Goal: Task Accomplishment & Management: Manage account settings

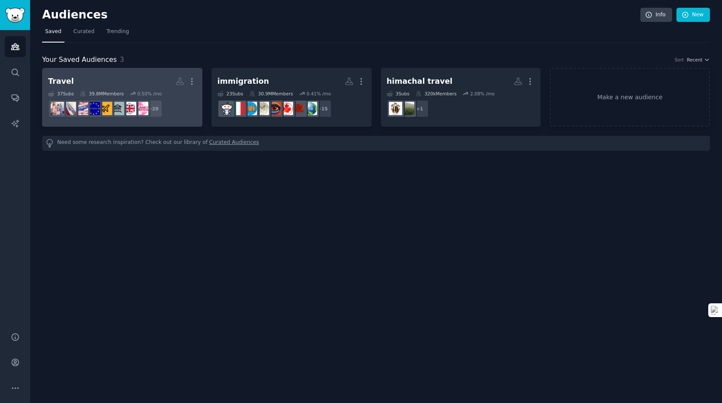
click at [156, 92] on div "0.50 % /mo" at bounding box center [149, 94] width 24 height 6
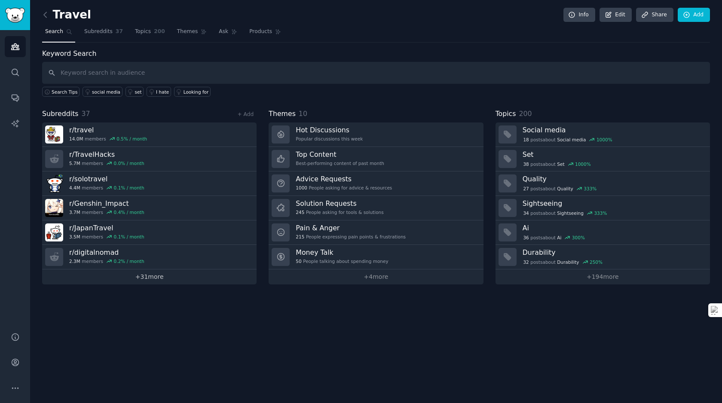
click at [132, 276] on link "+ 31 more" at bounding box center [149, 276] width 214 height 15
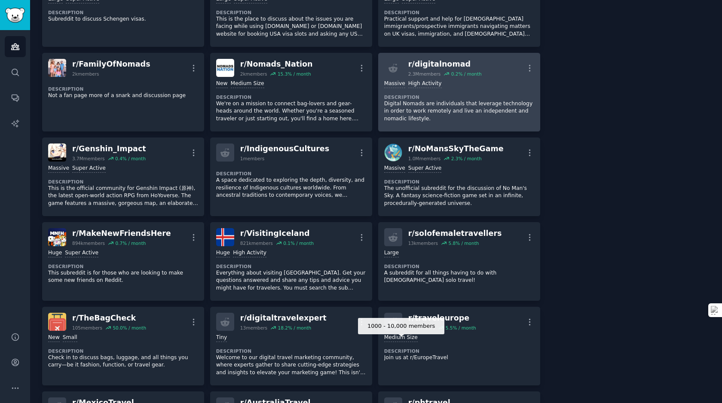
scroll to position [294, 0]
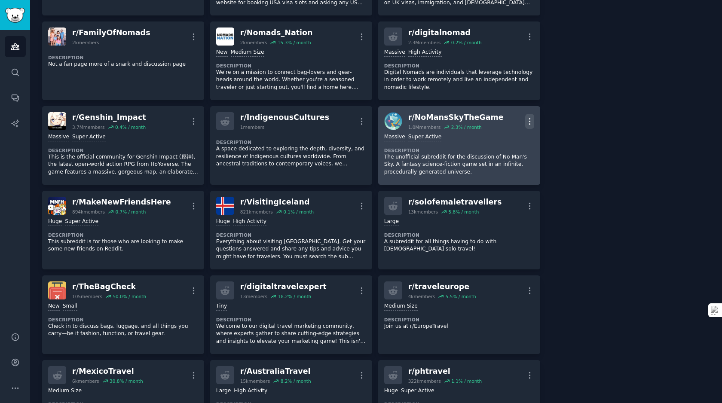
click at [527, 114] on button "More" at bounding box center [529, 121] width 9 height 15
click at [490, 157] on p "Delete" at bounding box center [496, 154] width 20 height 9
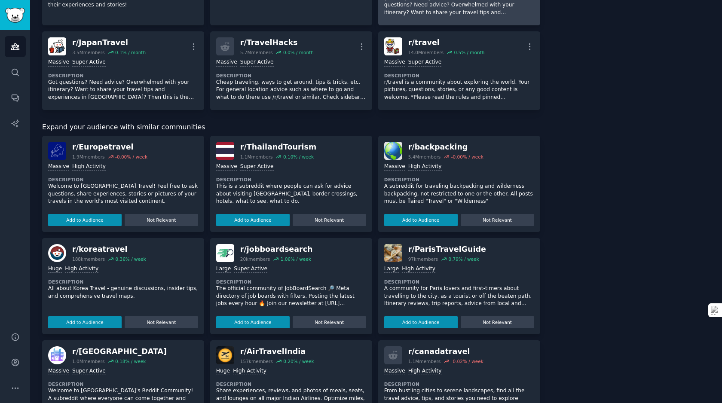
scroll to position [978, 0]
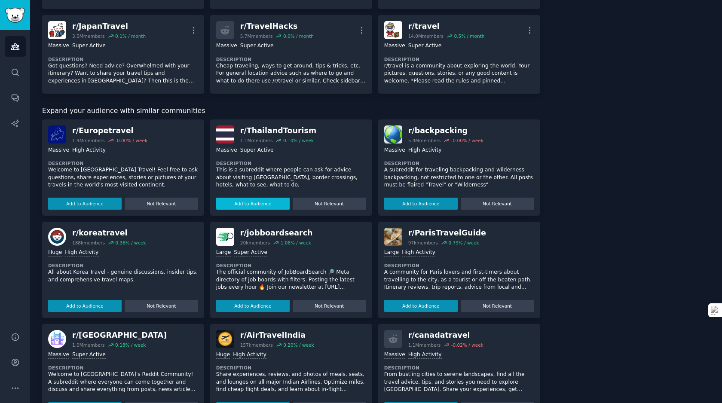
click at [251, 201] on button "Add to Audience" at bounding box center [252, 204] width 73 height 12
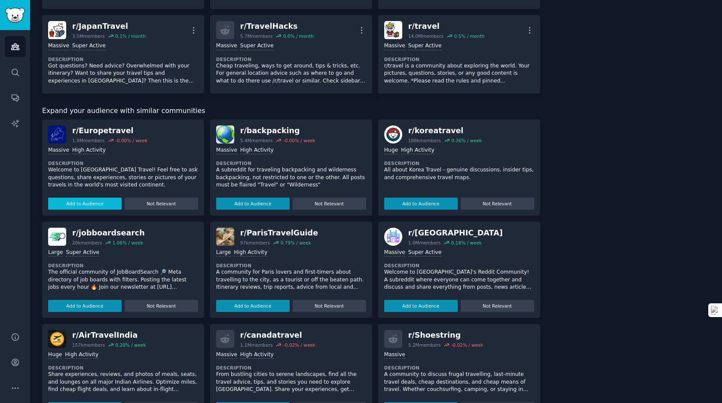
click at [88, 204] on button "Add to Audience" at bounding box center [84, 204] width 73 height 12
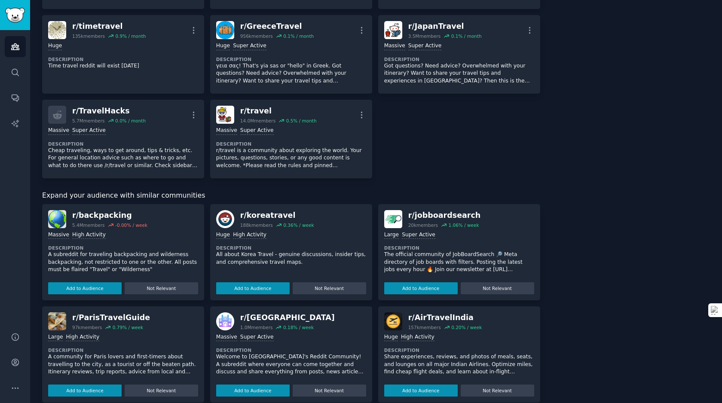
click at [248, 282] on div "Add to Audience Not Relevant" at bounding box center [291, 286] width 150 height 15
click at [242, 290] on button "Add to Audience" at bounding box center [252, 288] width 73 height 12
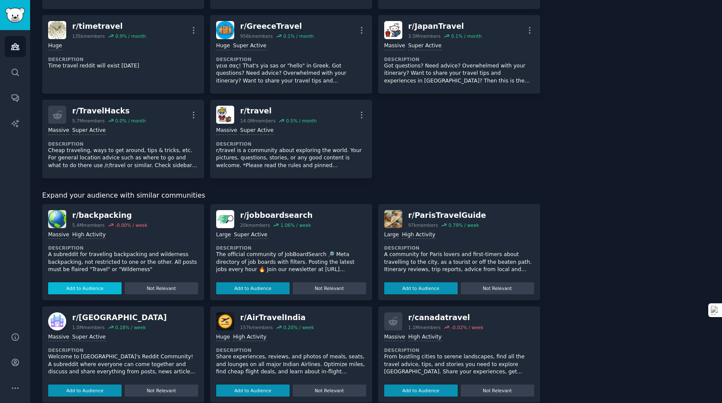
click at [70, 288] on button "Add to Audience" at bounding box center [84, 288] width 73 height 12
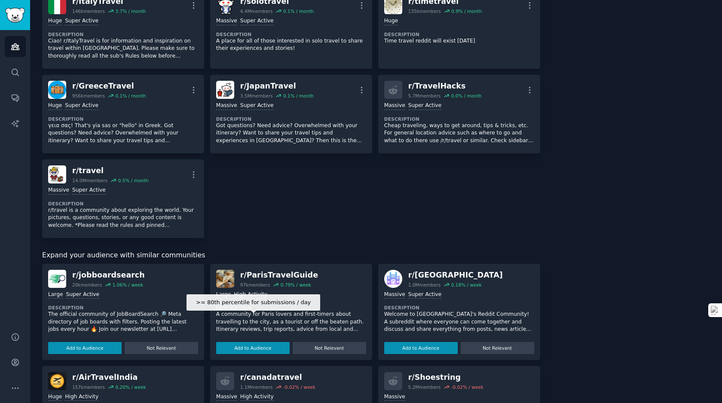
scroll to position [1004, 0]
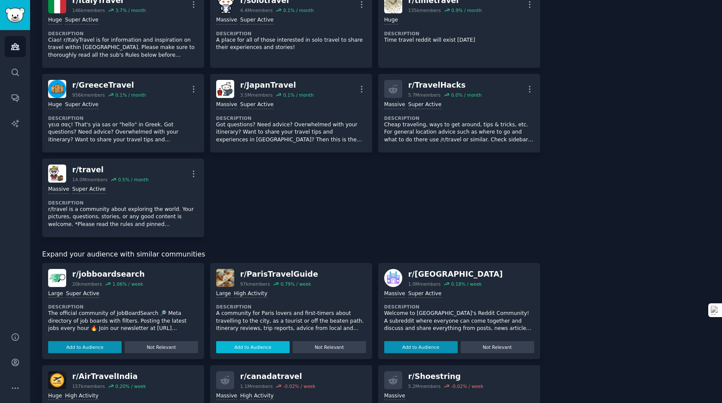
click at [258, 349] on button "Add to Audience" at bounding box center [252, 347] width 73 height 12
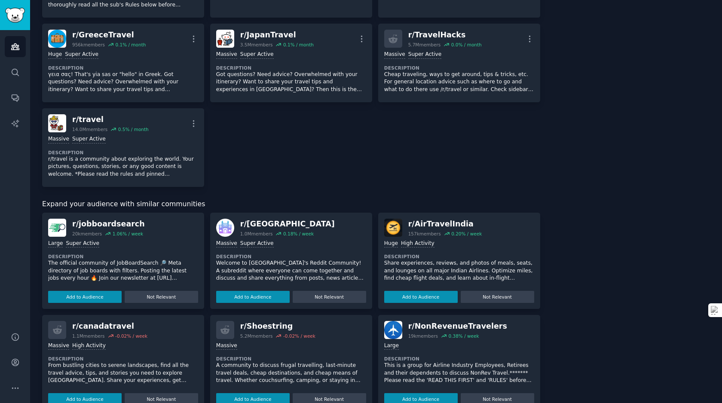
scroll to position [1090, 0]
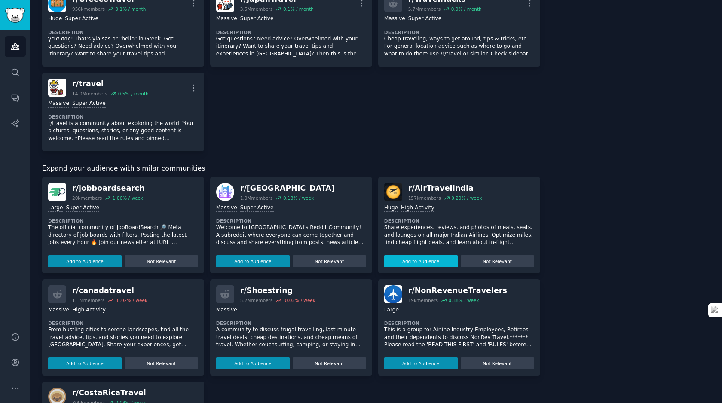
click at [426, 262] on button "Add to Audience" at bounding box center [420, 261] width 73 height 12
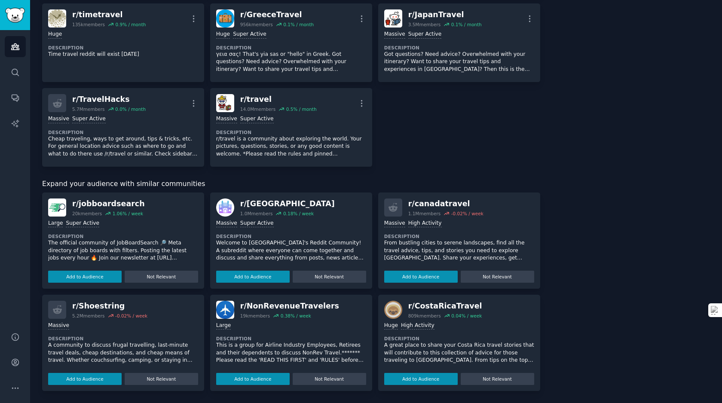
scroll to position [1074, 0]
click at [255, 281] on button "Add to Audience" at bounding box center [252, 277] width 73 height 12
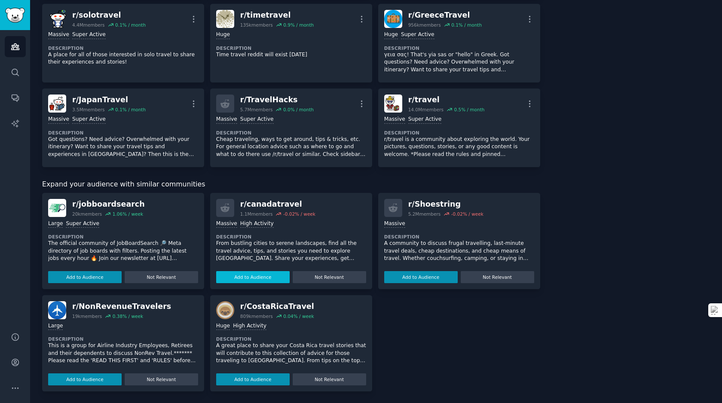
click at [263, 282] on button "Add to Audience" at bounding box center [252, 277] width 73 height 12
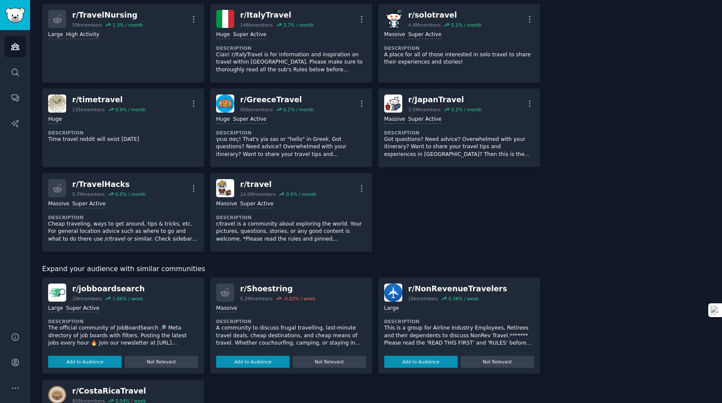
scroll to position [1159, 0]
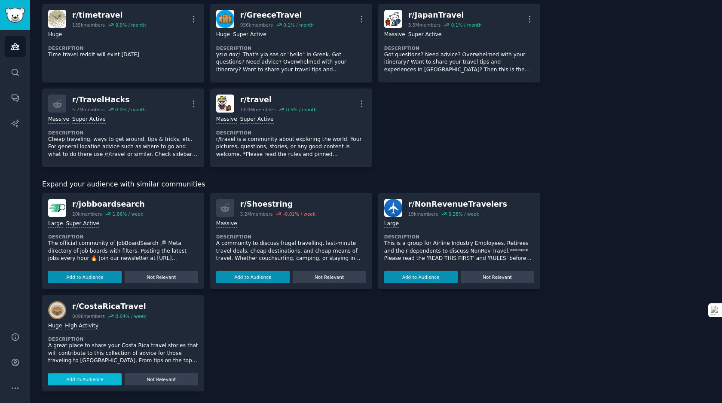
click at [83, 379] on button "Add to Audience" at bounding box center [84, 379] width 73 height 12
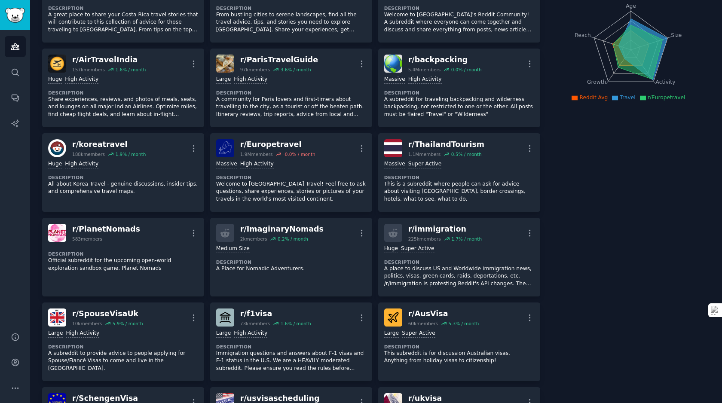
scroll to position [0, 0]
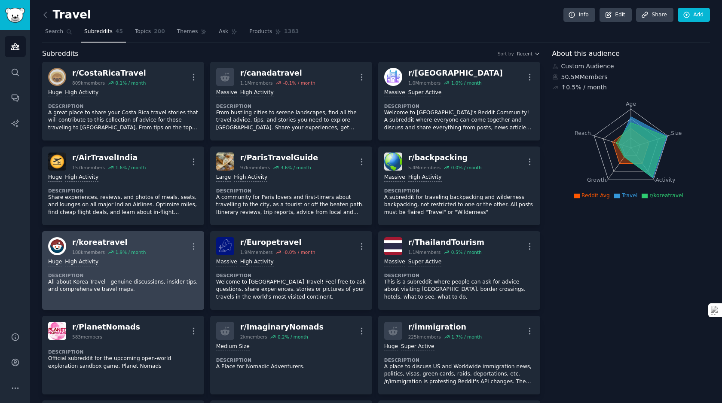
click at [104, 235] on link "r/ koreatravel 188k members 1.9 % / month More Huge High Activity Description A…" at bounding box center [123, 270] width 162 height 79
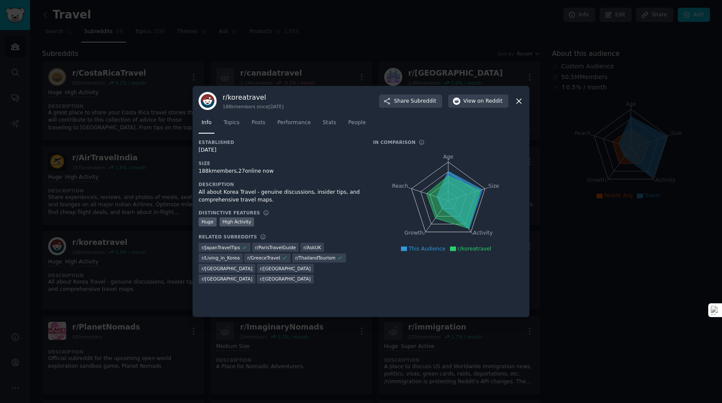
click at [231, 94] on h3 "r/ koreatravel" at bounding box center [253, 97] width 61 height 9
copy h3 "r/ koreatravel"
